Goal: Check status: Check status

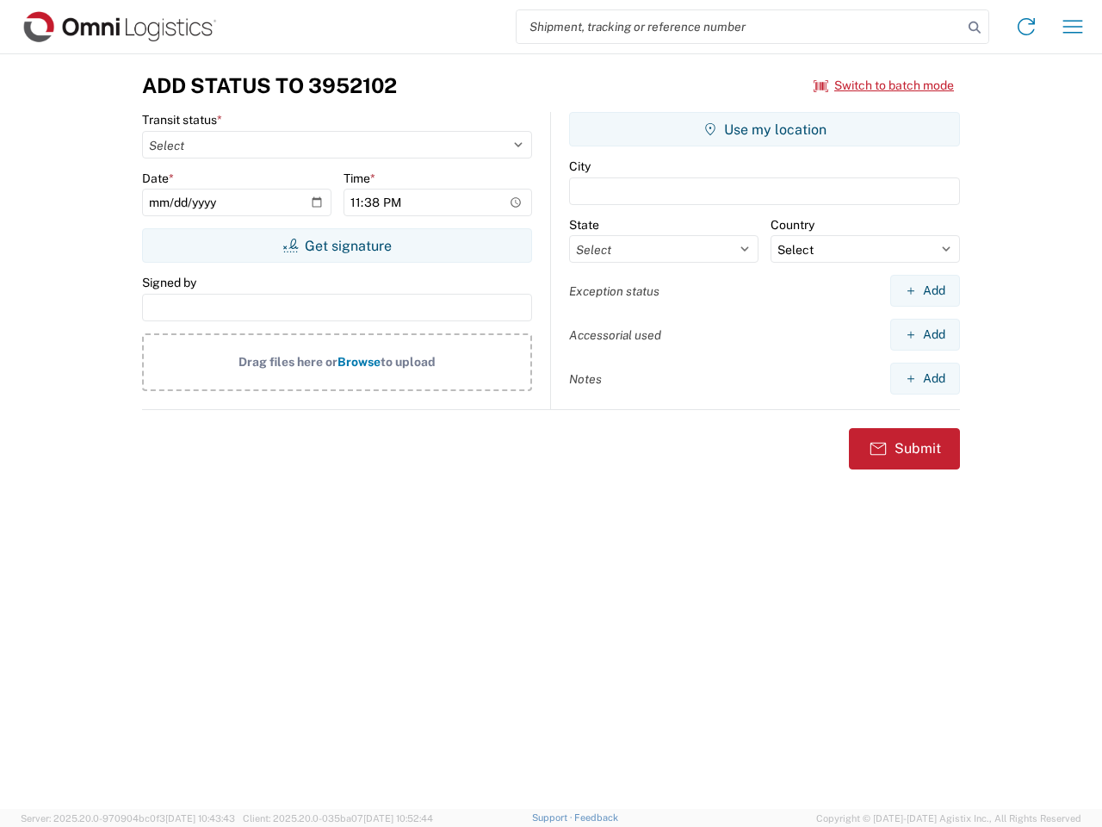
click at [740, 27] on input "search" at bounding box center [740, 26] width 446 height 33
click at [975, 28] on icon at bounding box center [975, 27] width 24 height 24
click at [1026, 27] on icon at bounding box center [1027, 27] width 28 height 28
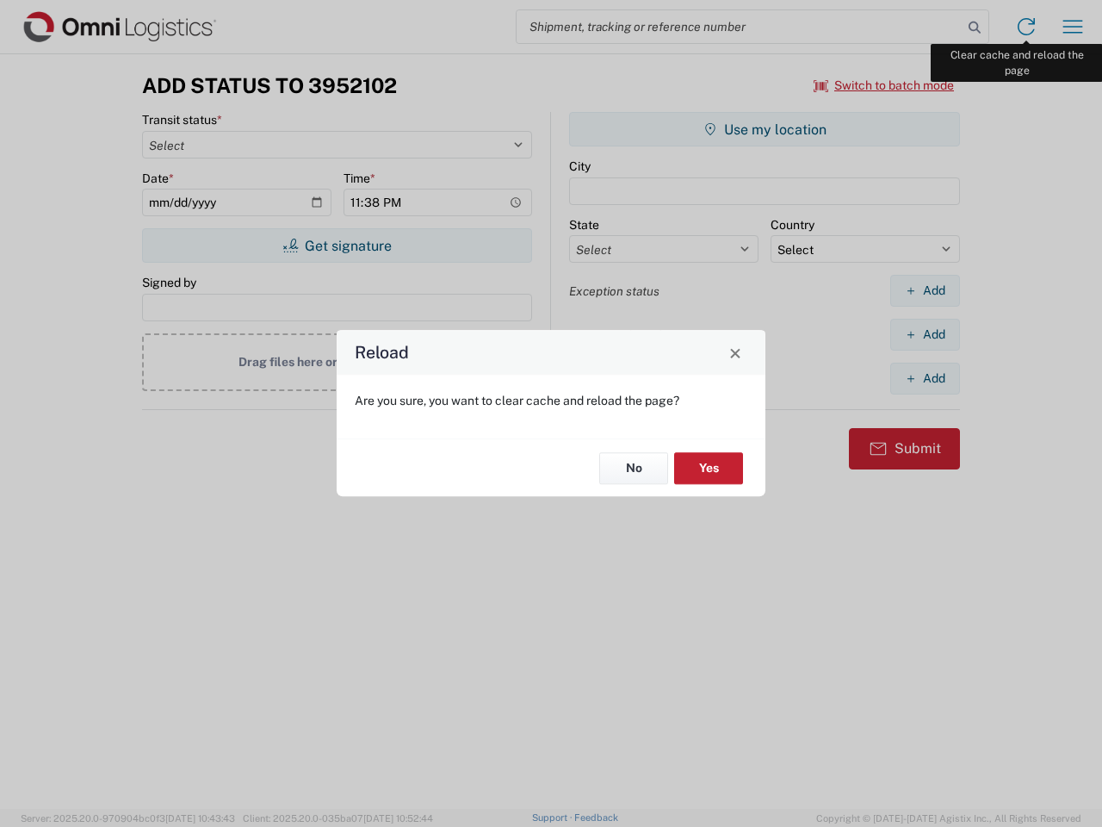
click at [1073, 27] on div "Reload Are you sure, you want to clear cache and reload the page? No Yes" at bounding box center [551, 413] width 1102 height 827
click at [884, 85] on div "Reload Are you sure, you want to clear cache and reload the page? No Yes" at bounding box center [551, 413] width 1102 height 827
click at [337, 245] on div "Reload Are you sure, you want to clear cache and reload the page? No Yes" at bounding box center [551, 413] width 1102 height 827
click at [765, 129] on div "Reload Are you sure, you want to clear cache and reload the page? No Yes" at bounding box center [551, 413] width 1102 height 827
click at [925, 290] on div "Reload Are you sure, you want to clear cache and reload the page? No Yes" at bounding box center [551, 413] width 1102 height 827
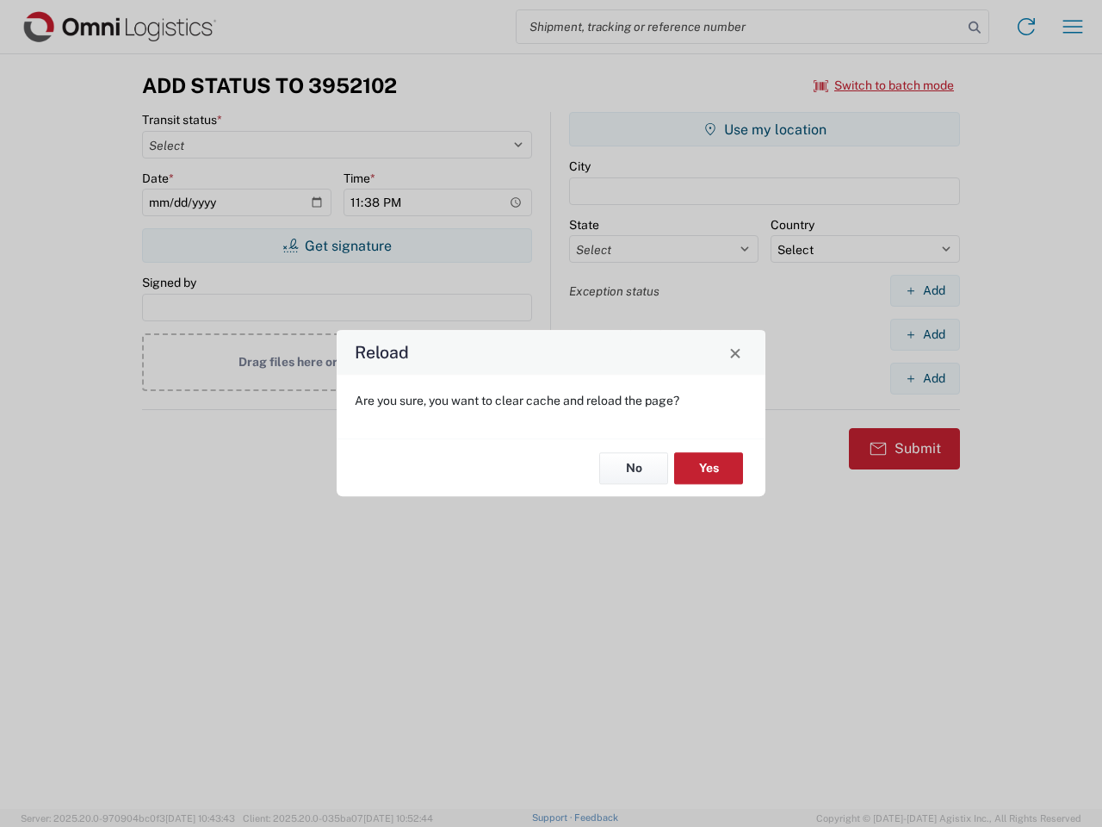
click at [925, 334] on div "Reload Are you sure, you want to clear cache and reload the page? No Yes" at bounding box center [551, 413] width 1102 height 827
click at [925, 378] on div "Reload Are you sure, you want to clear cache and reload the page? No Yes" at bounding box center [551, 413] width 1102 height 827
